Goal: Check status: Check status

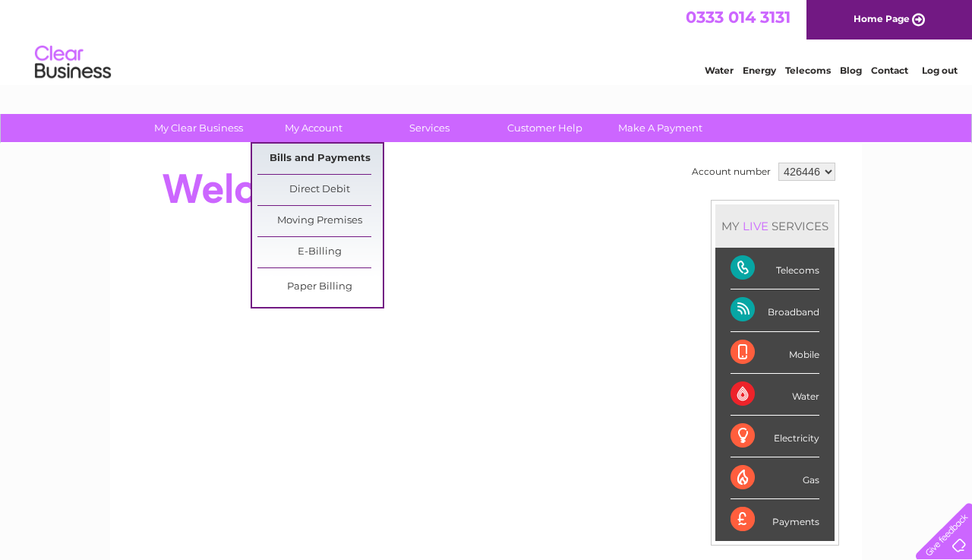
click at [314, 155] on link "Bills and Payments" at bounding box center [319, 159] width 125 height 30
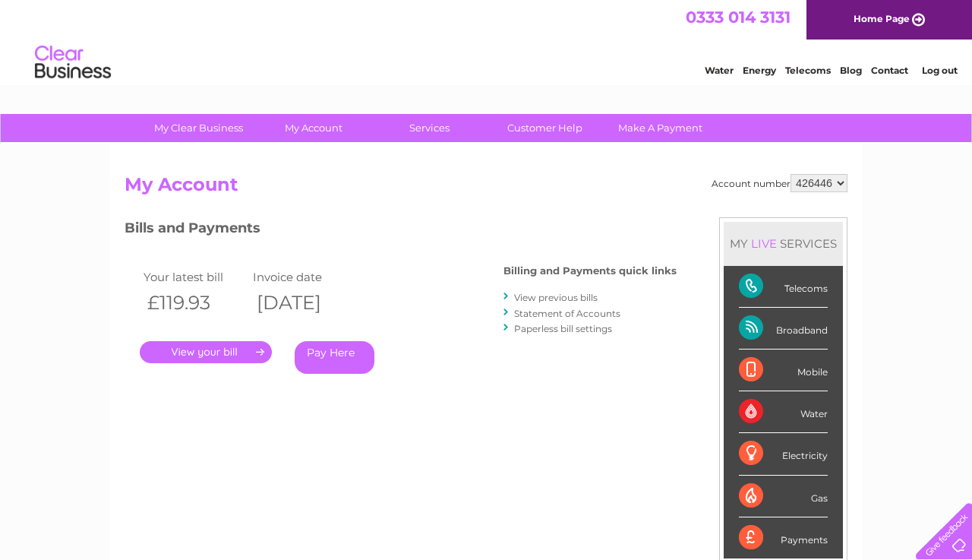
click at [239, 343] on link "." at bounding box center [206, 352] width 132 height 22
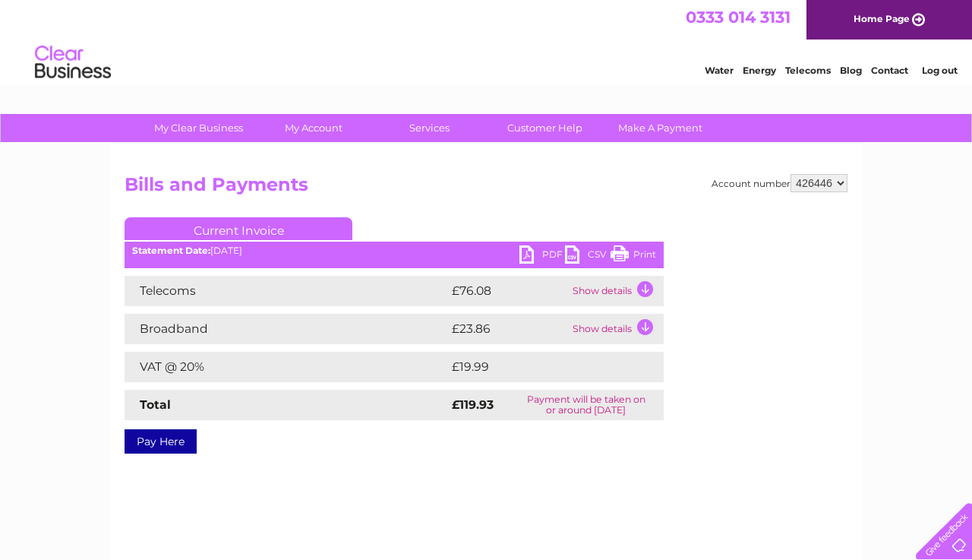
click at [647, 286] on td "Show details" at bounding box center [616, 291] width 95 height 30
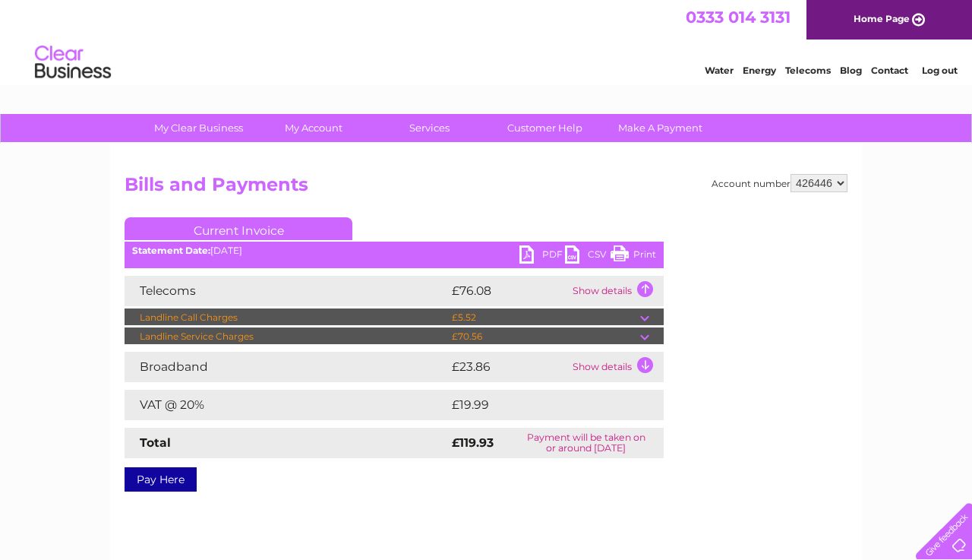
click at [646, 364] on td "Show details" at bounding box center [616, 367] width 95 height 30
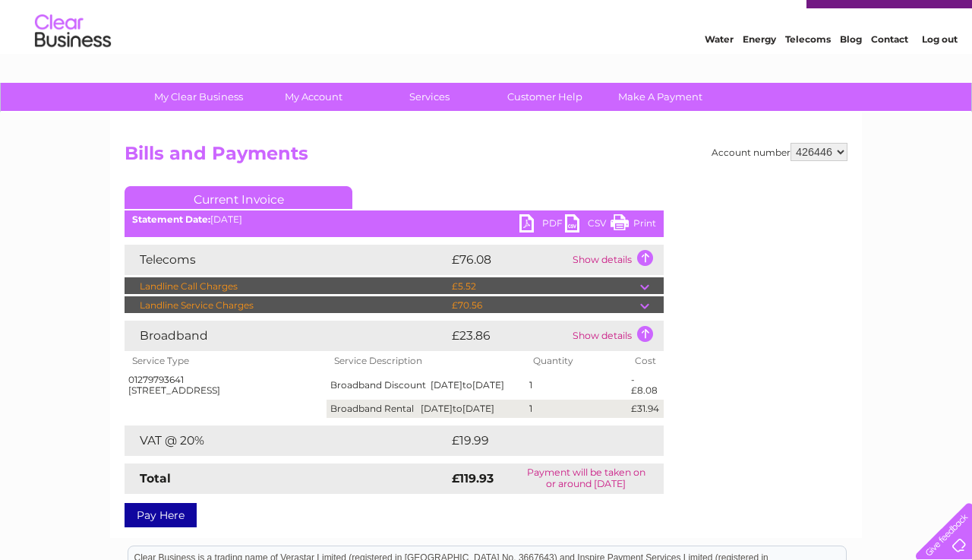
scroll to position [32, 0]
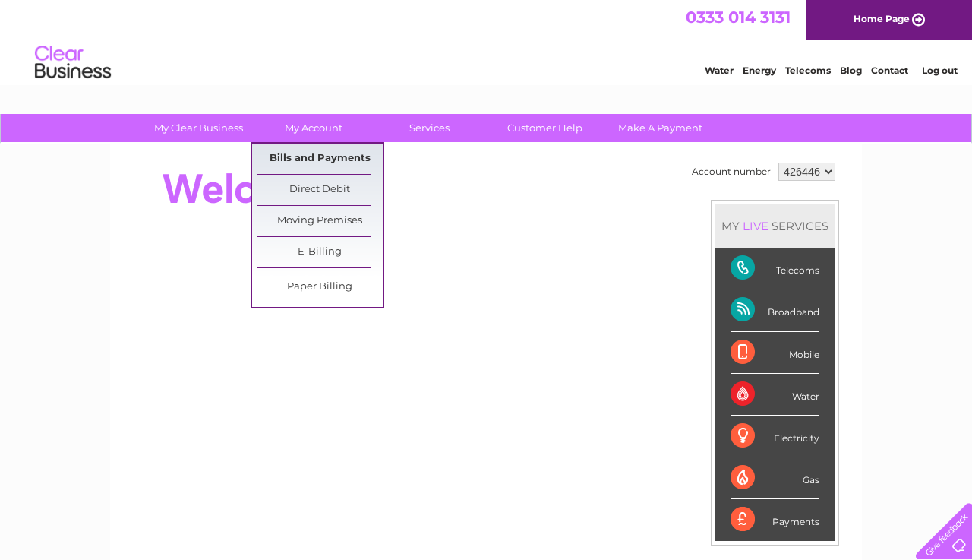
click at [318, 155] on link "Bills and Payments" at bounding box center [319, 159] width 125 height 30
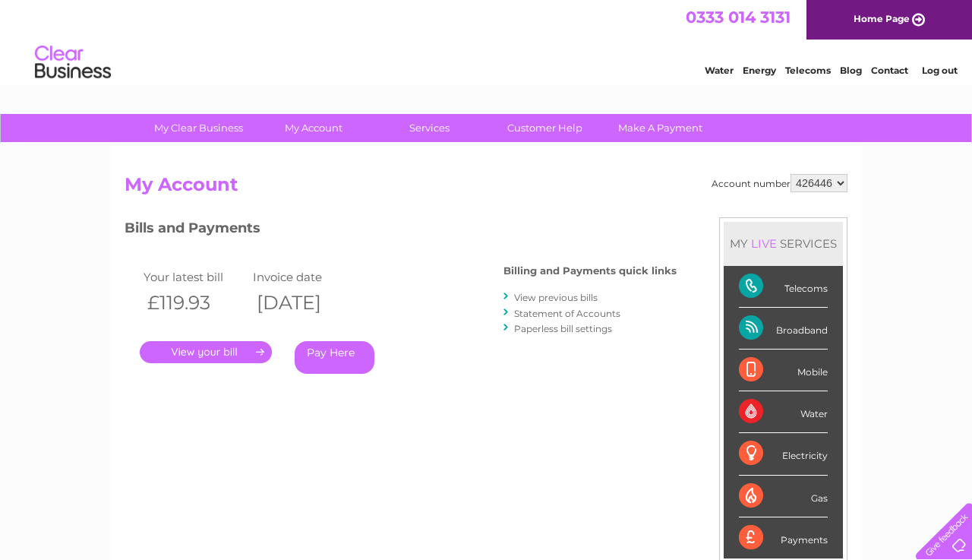
click at [204, 347] on link "." at bounding box center [206, 352] width 132 height 22
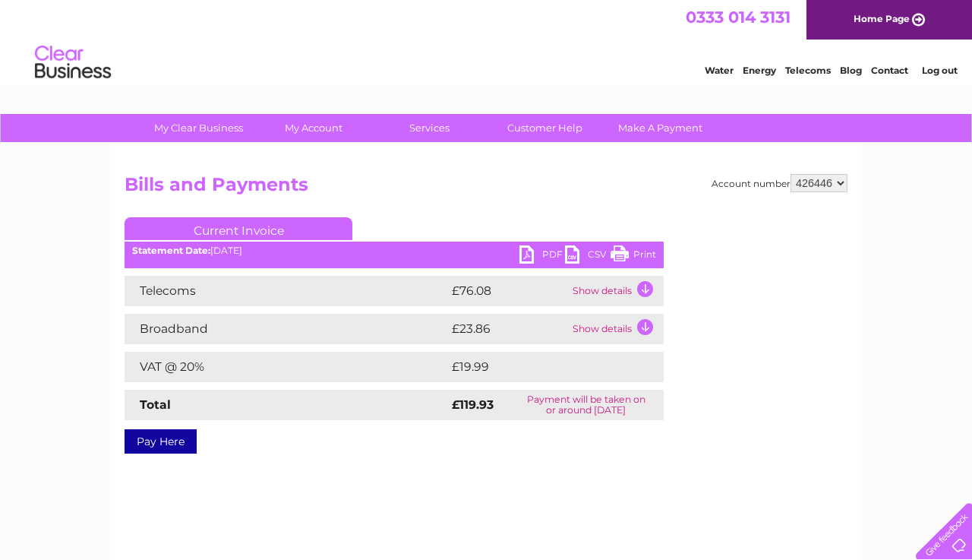
click at [646, 289] on td "Show details" at bounding box center [616, 291] width 95 height 30
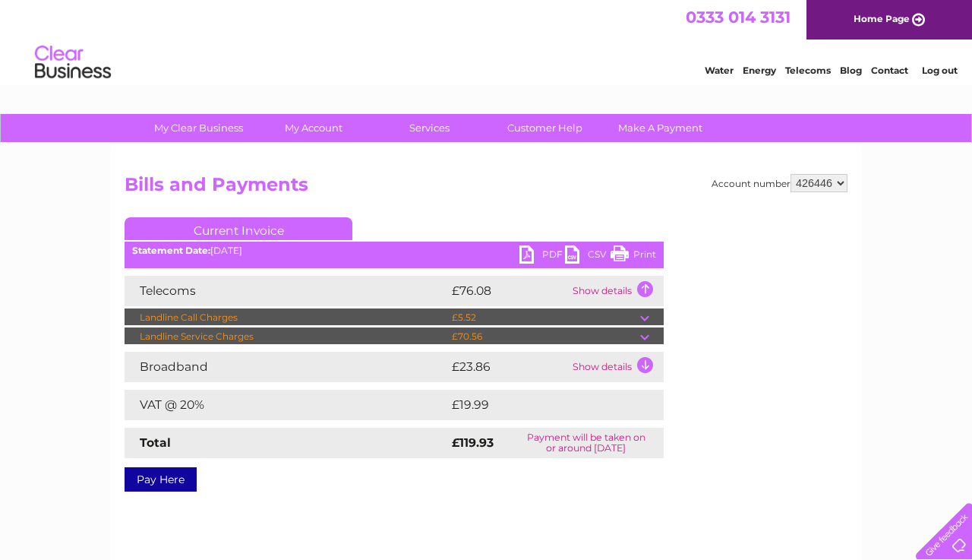
click at [646, 365] on td "Show details" at bounding box center [616, 367] width 95 height 30
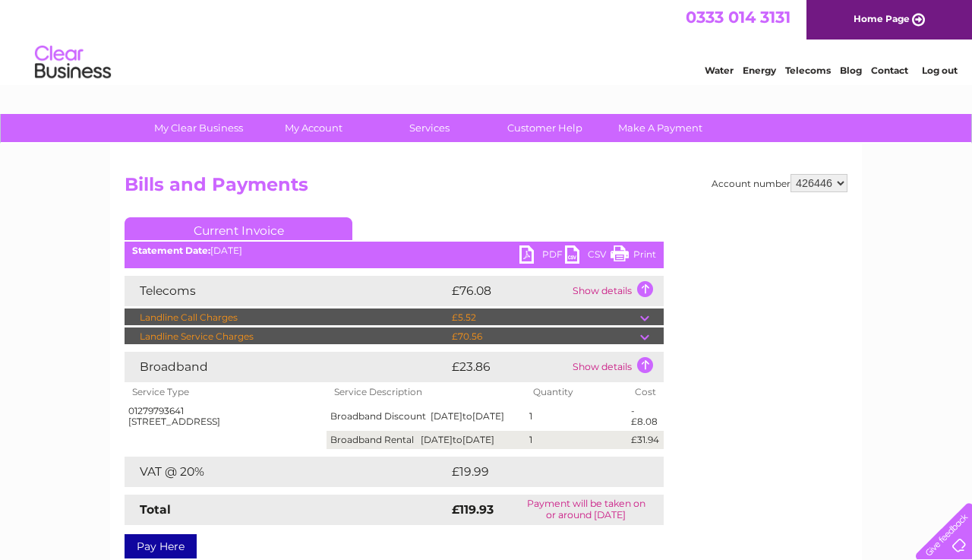
click at [943, 70] on link "Log out" at bounding box center [940, 70] width 36 height 11
